Goal: Task Accomplishment & Management: Use online tool/utility

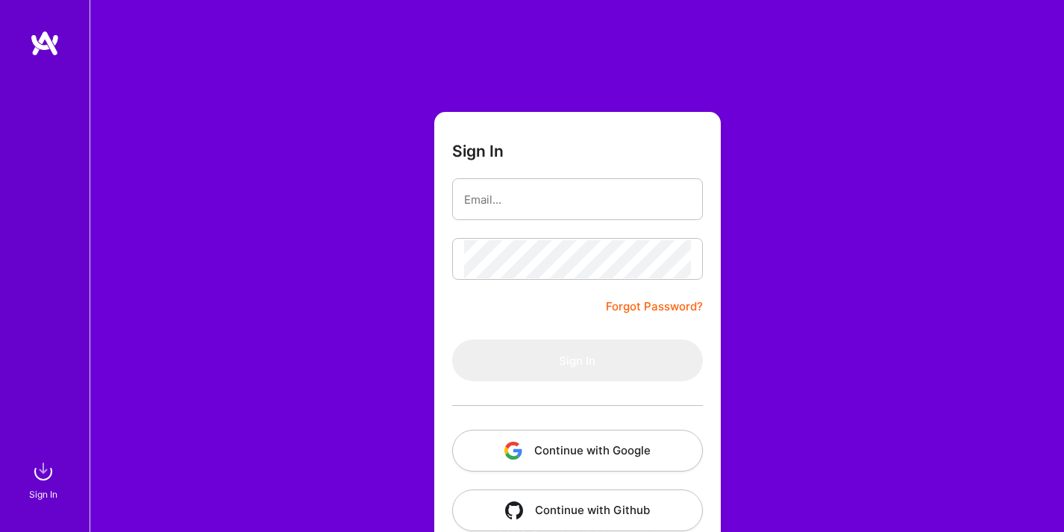
type input "[EMAIL_ADDRESS][DOMAIN_NAME]"
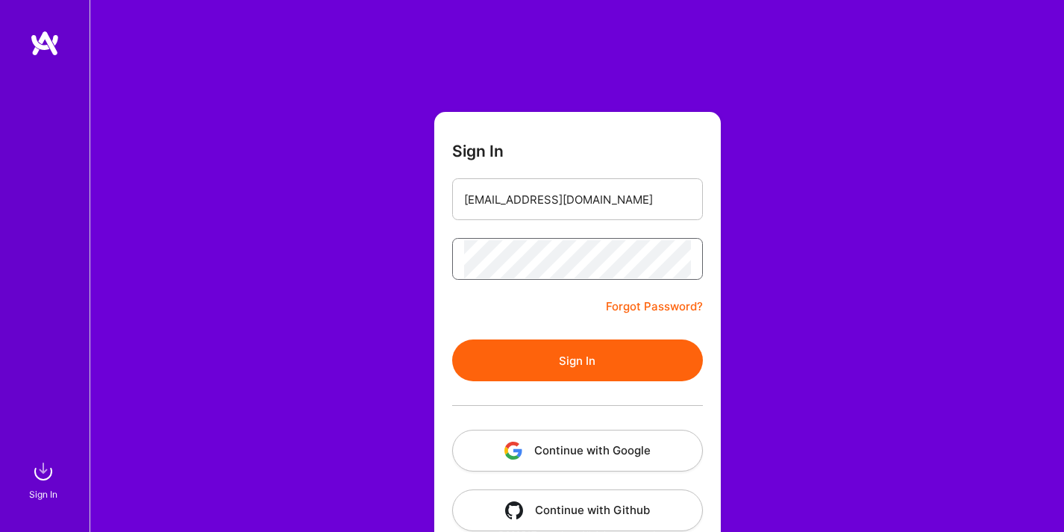
click at [452, 339] on button "Sign In" at bounding box center [577, 360] width 251 height 42
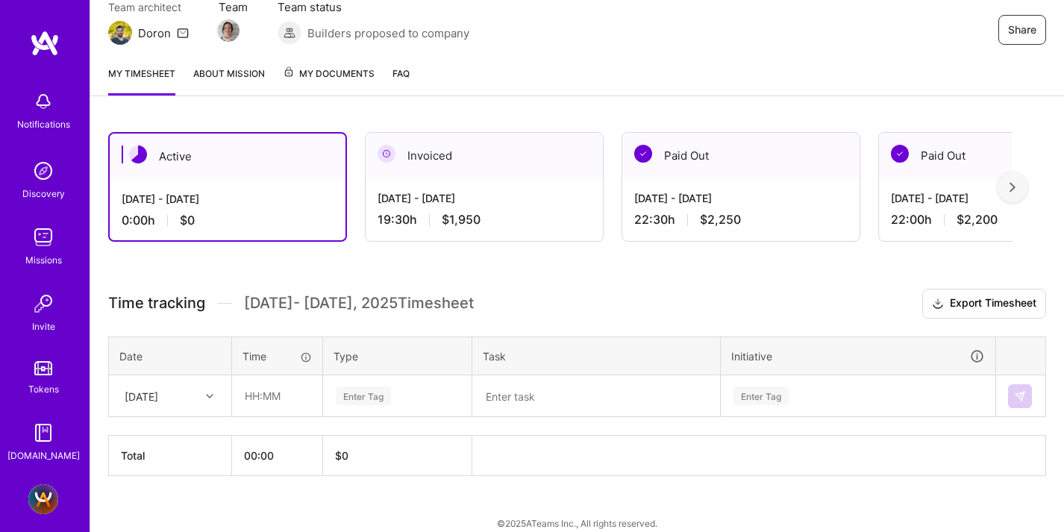
scroll to position [159, 0]
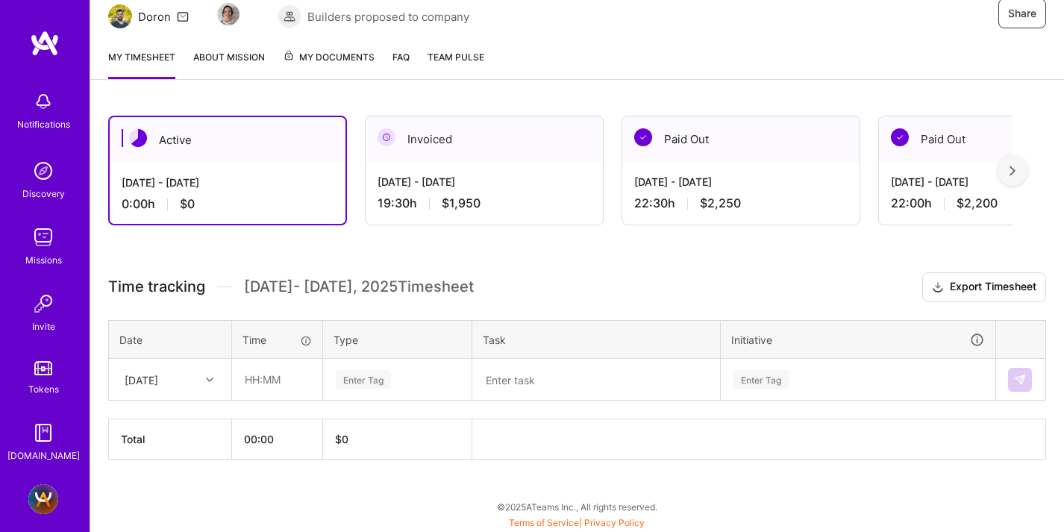
click at [150, 372] on div "[DATE]" at bounding box center [142, 379] width 34 height 16
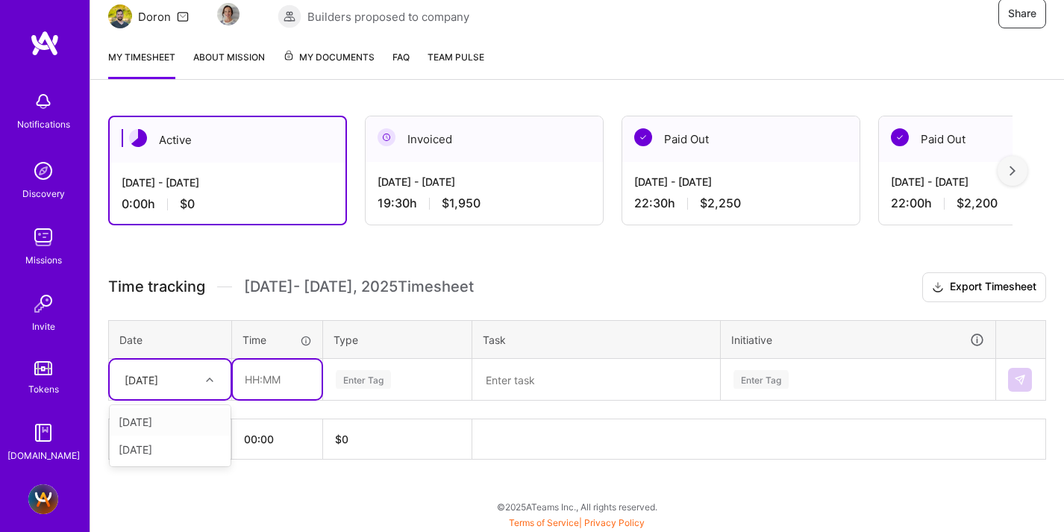
click at [262, 372] on input "text" at bounding box center [277, 380] width 89 height 40
type input "00:30"
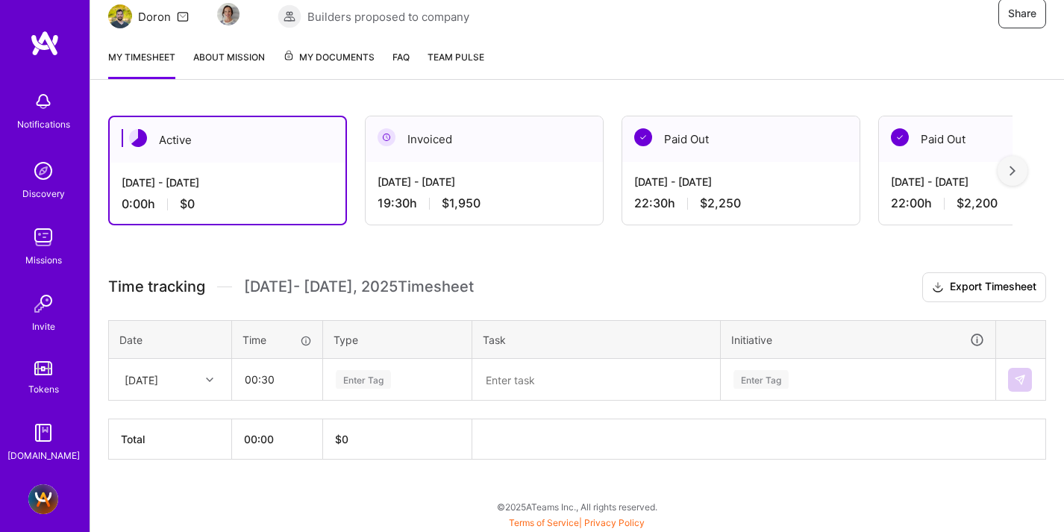
click at [375, 383] on div "Enter Tag" at bounding box center [363, 379] width 55 height 23
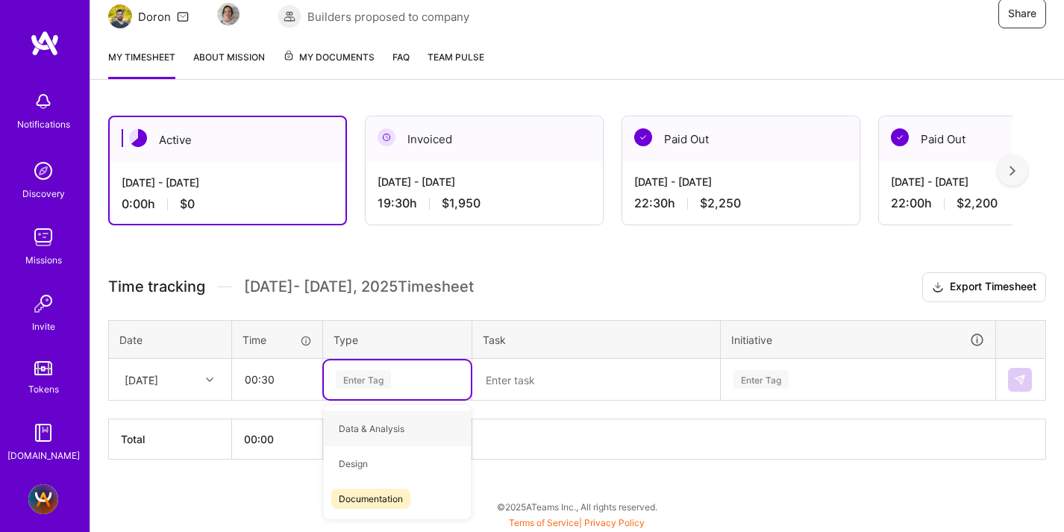
type input "c"
type input "market"
click at [372, 431] on span "Marketing" at bounding box center [359, 428] width 57 height 20
click at [541, 390] on textarea at bounding box center [596, 379] width 245 height 39
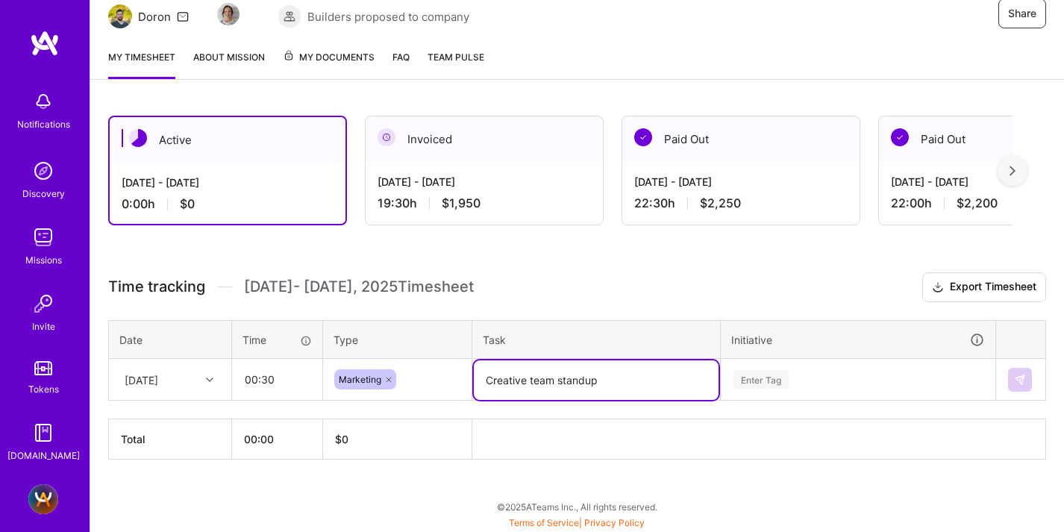
type textarea "Creative team standup"
click at [781, 386] on div "Enter Tag" at bounding box center [857, 379] width 273 height 39
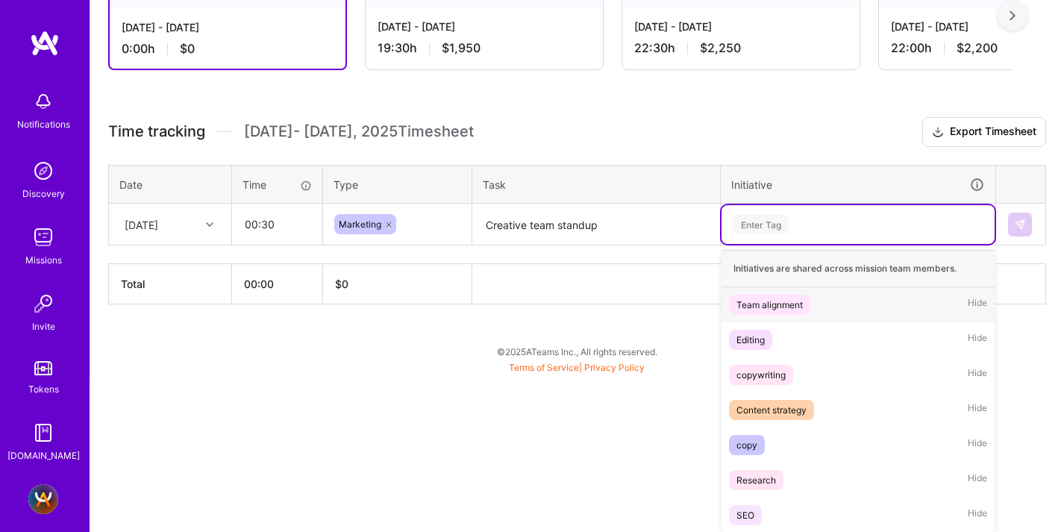
click at [777, 310] on div "Team alignment" at bounding box center [769, 305] width 66 height 16
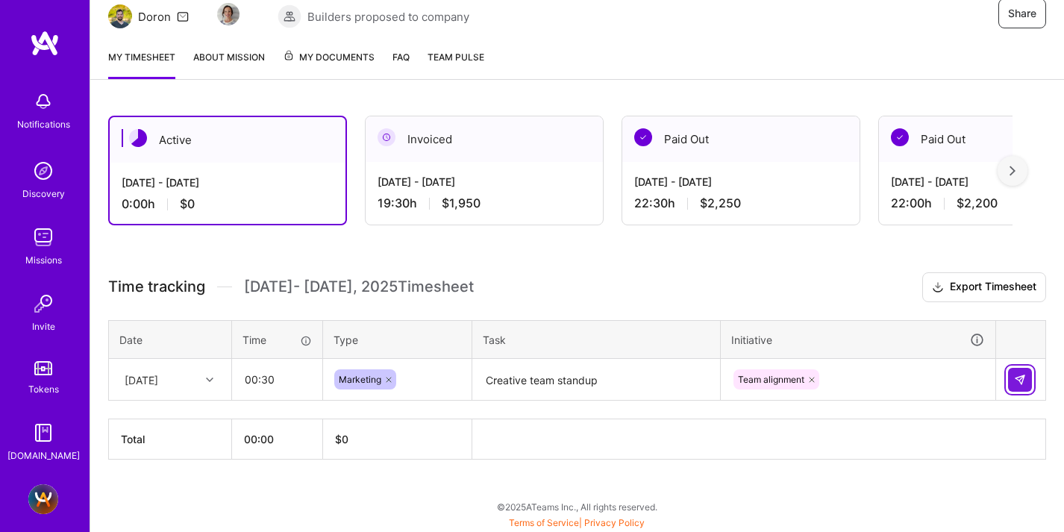
click at [1017, 376] on img at bounding box center [1020, 380] width 12 height 12
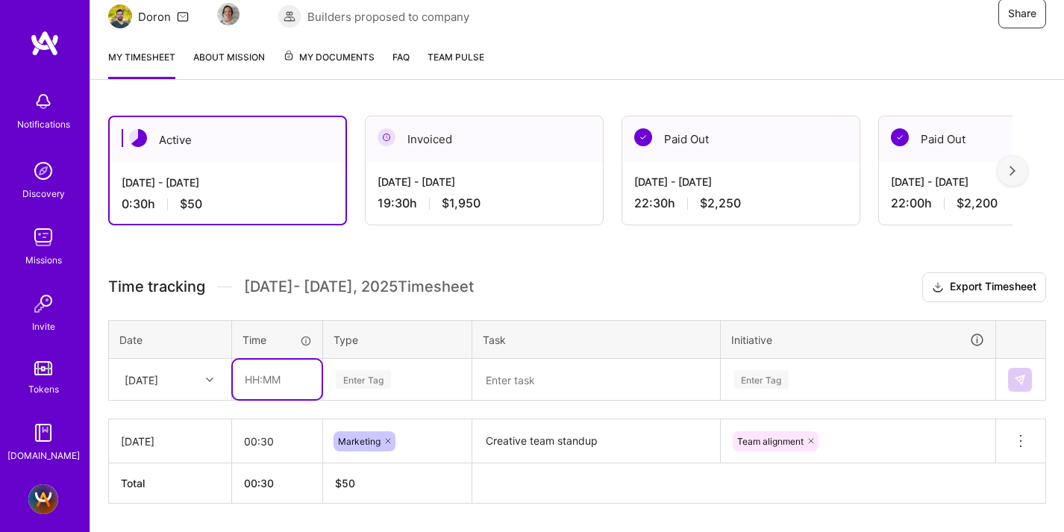
click at [237, 378] on input "text" at bounding box center [277, 380] width 89 height 40
type input "01:00"
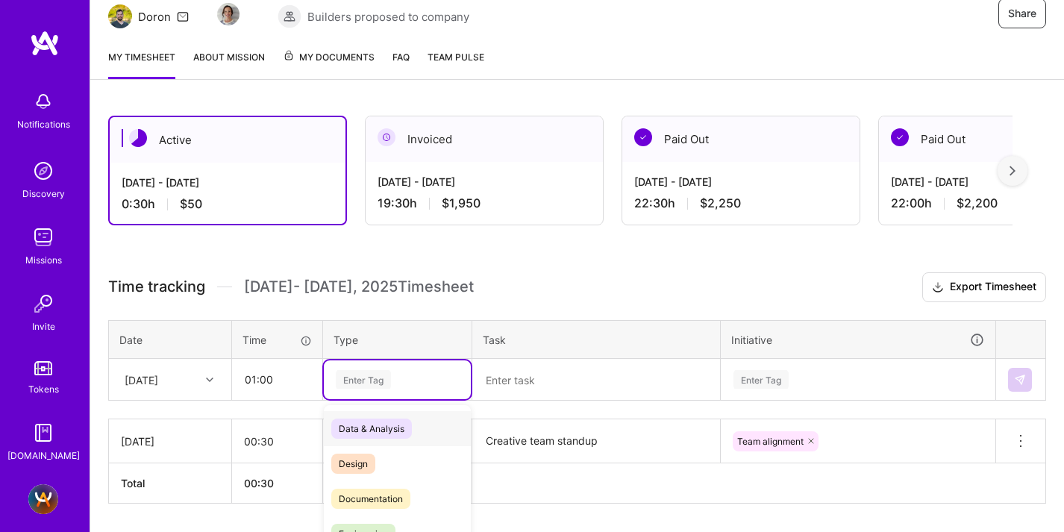
click at [357, 382] on div "option Marketing, selected. option Data & Analysis focused, 0 of 2. 17 results …" at bounding box center [397, 379] width 147 height 39
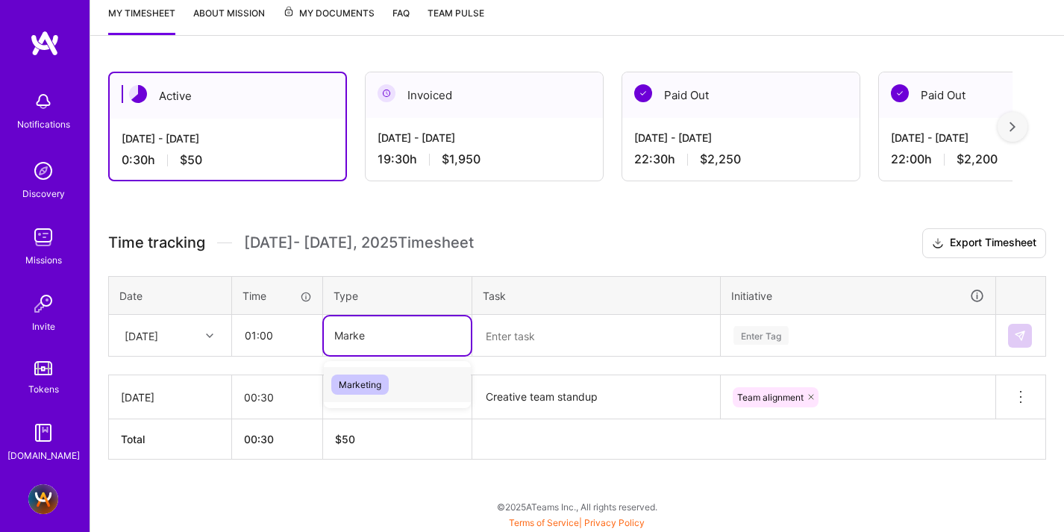
type input "Market"
click at [357, 391] on span "Marketing" at bounding box center [359, 384] width 57 height 20
click at [487, 339] on textarea at bounding box center [596, 336] width 245 height 40
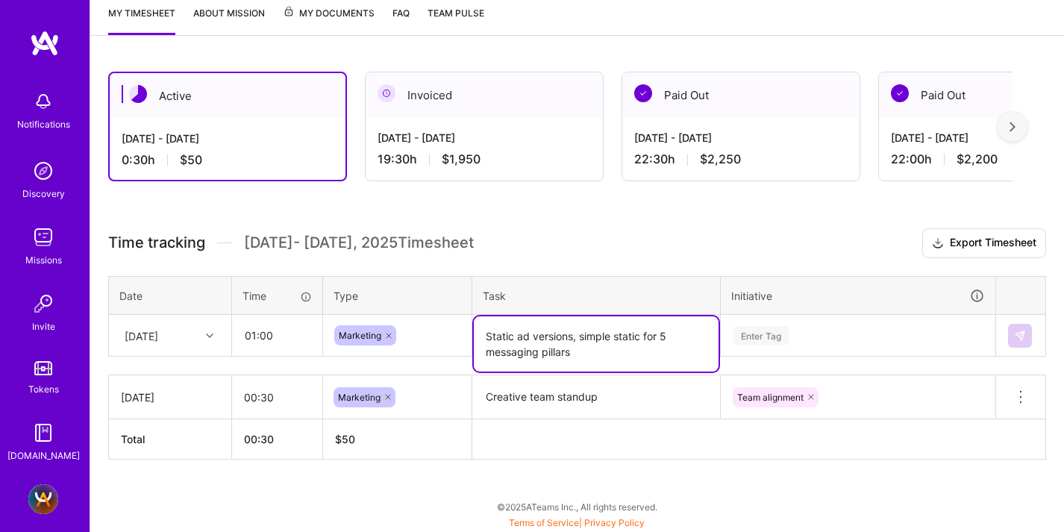
type textarea "Static ad versions, simple static for 5 messaging pillars"
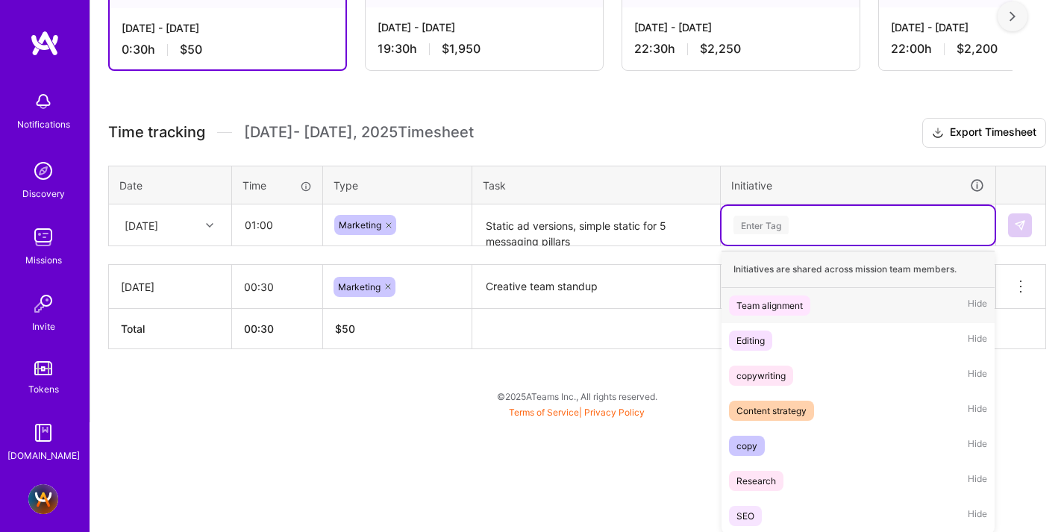
click at [766, 245] on div "option Team alignment, selected. option Team alignment focused, 1 of 7. 7 resul…" at bounding box center [857, 225] width 273 height 39
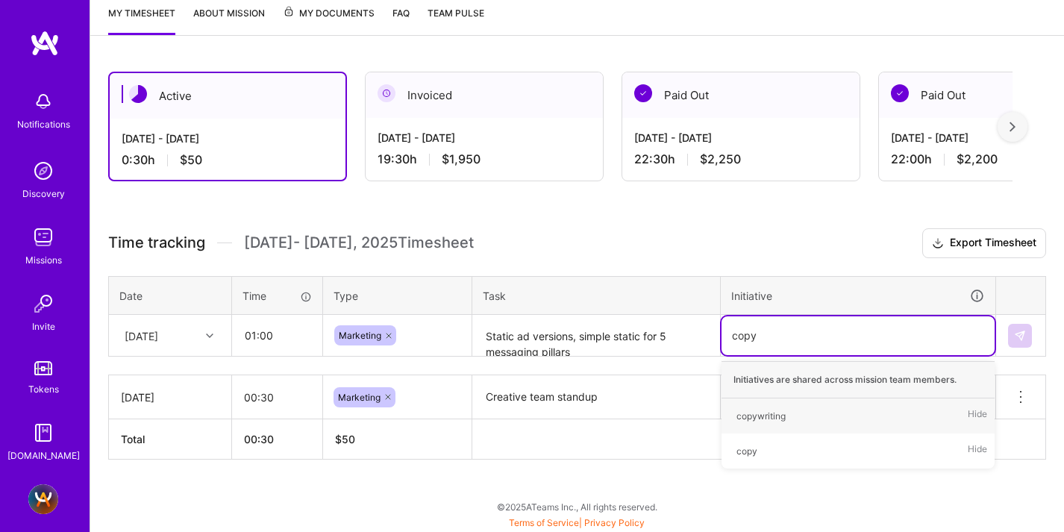
type input "cop"
click at [771, 408] on div "copywriting" at bounding box center [760, 416] width 49 height 16
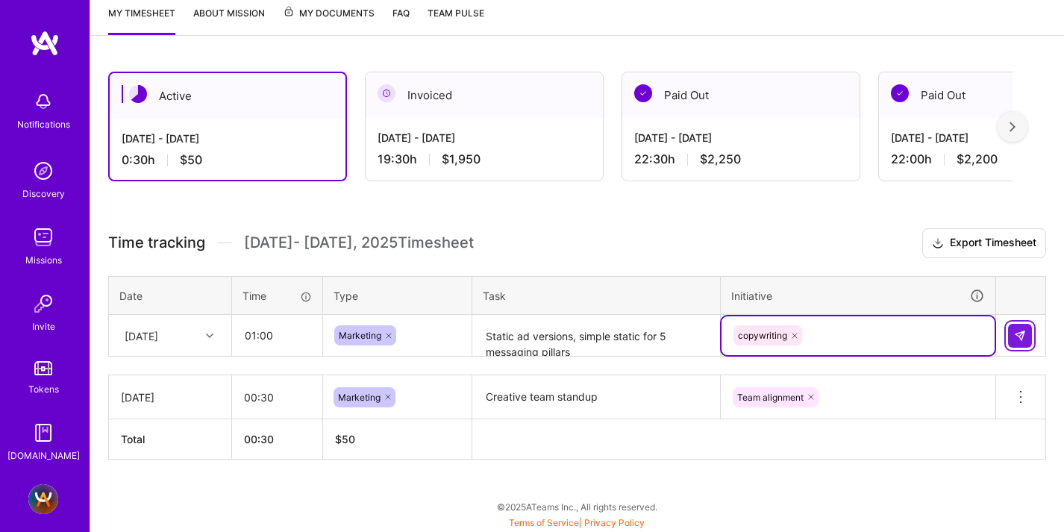
click at [1017, 330] on img at bounding box center [1020, 336] width 12 height 12
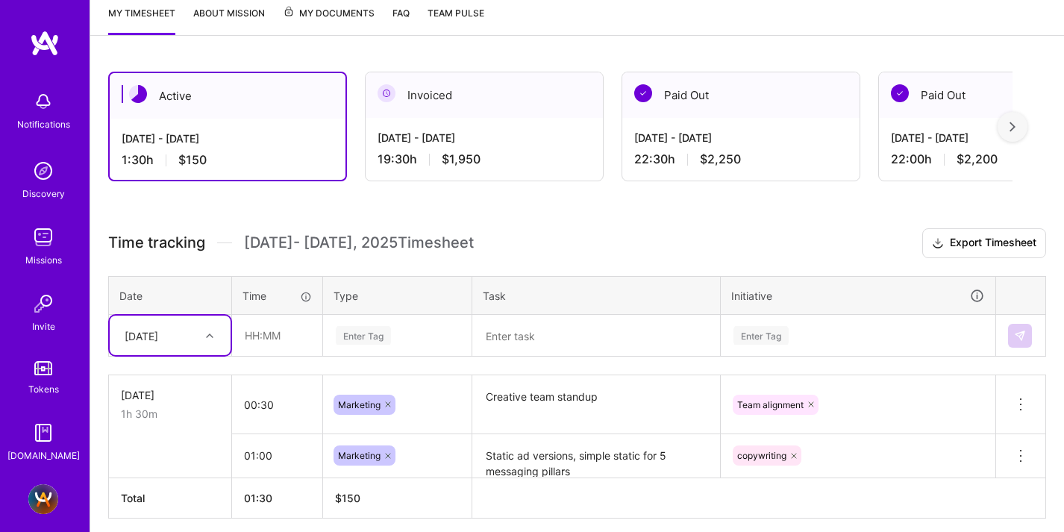
scroll to position [262, 0]
